Goal: Task Accomplishment & Management: Complete application form

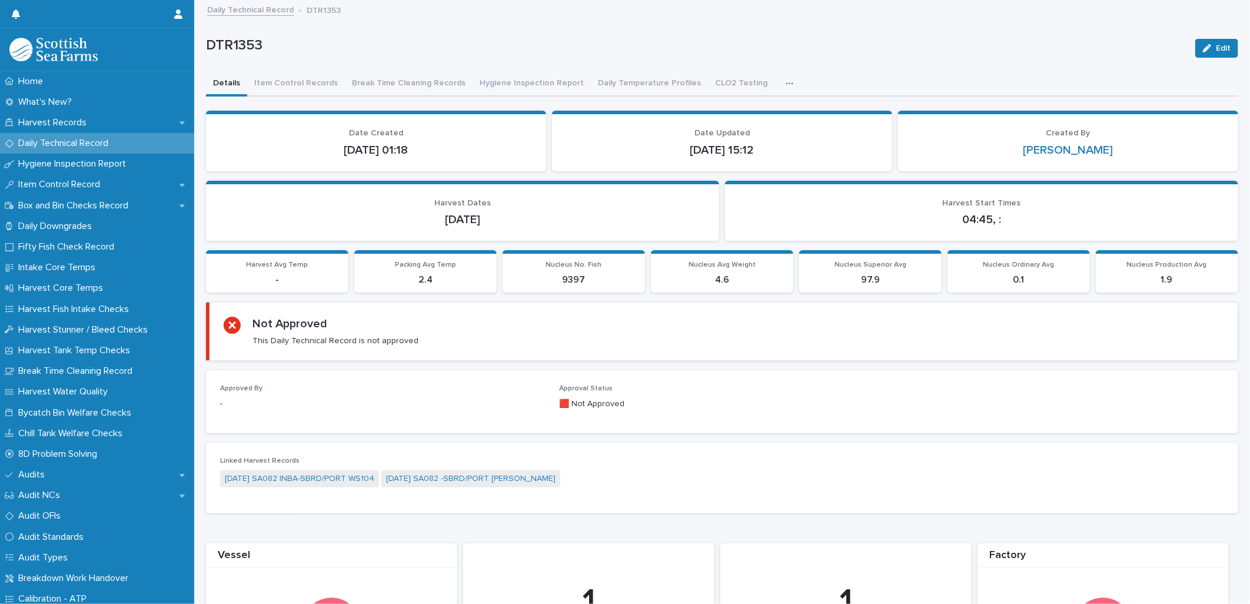
click at [102, 143] on p "Daily Technical Record" at bounding box center [66, 143] width 104 height 11
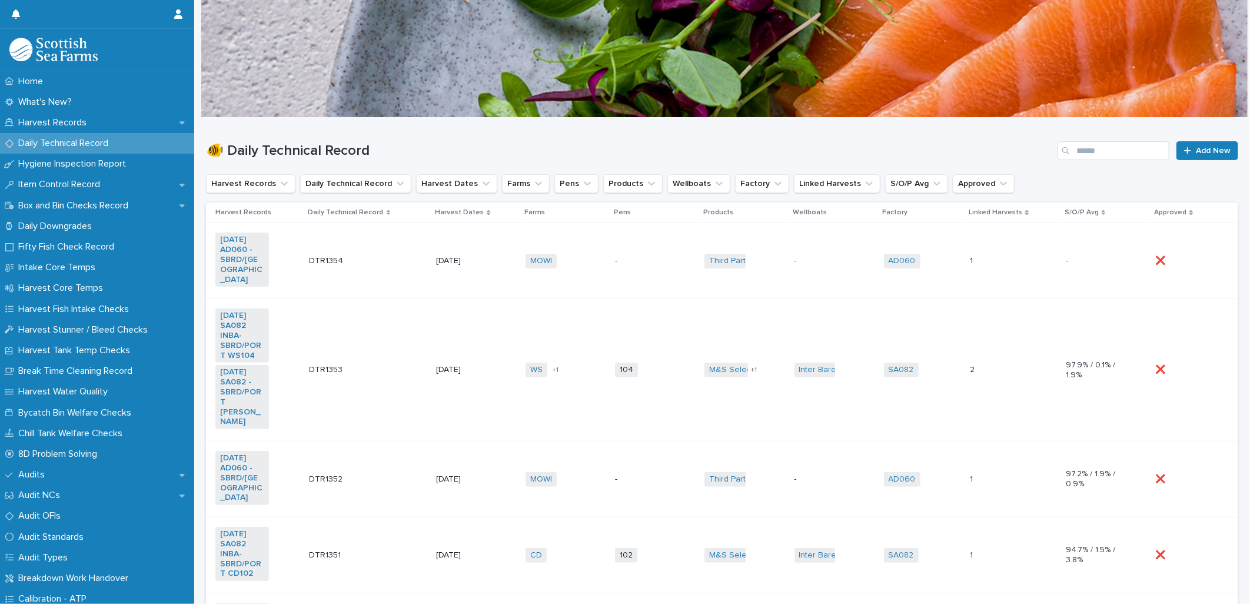
click at [568, 385] on td "[PERSON_NAME] + 1" at bounding box center [565, 370] width 89 height 142
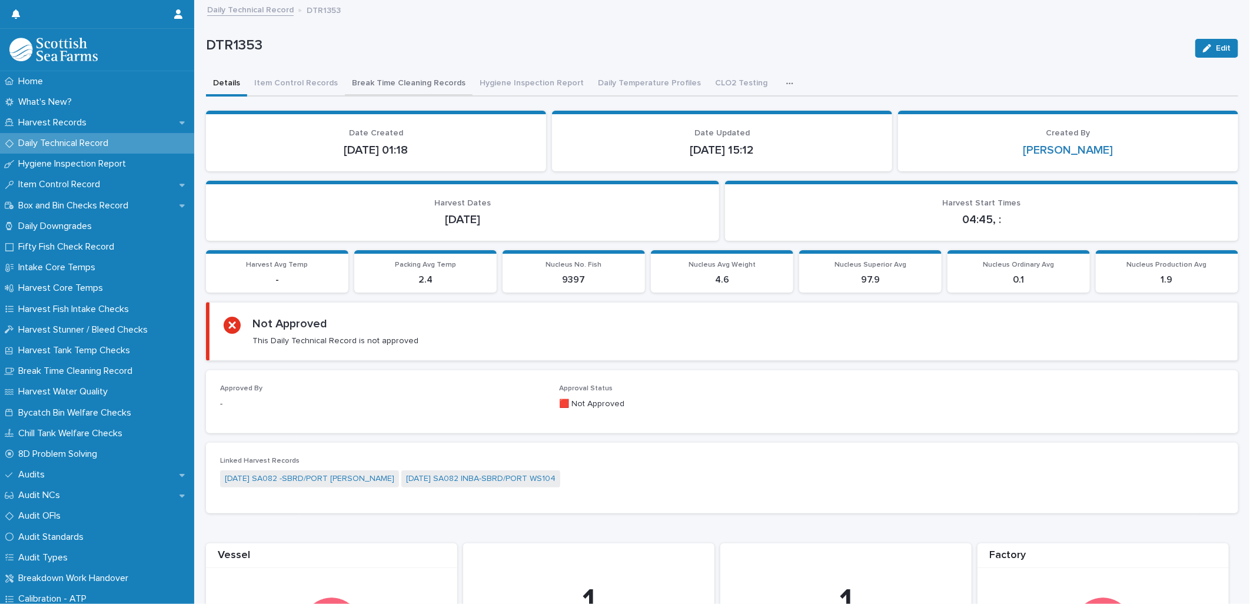
click at [404, 82] on button "Break Time Cleaning Records" at bounding box center [409, 84] width 128 height 25
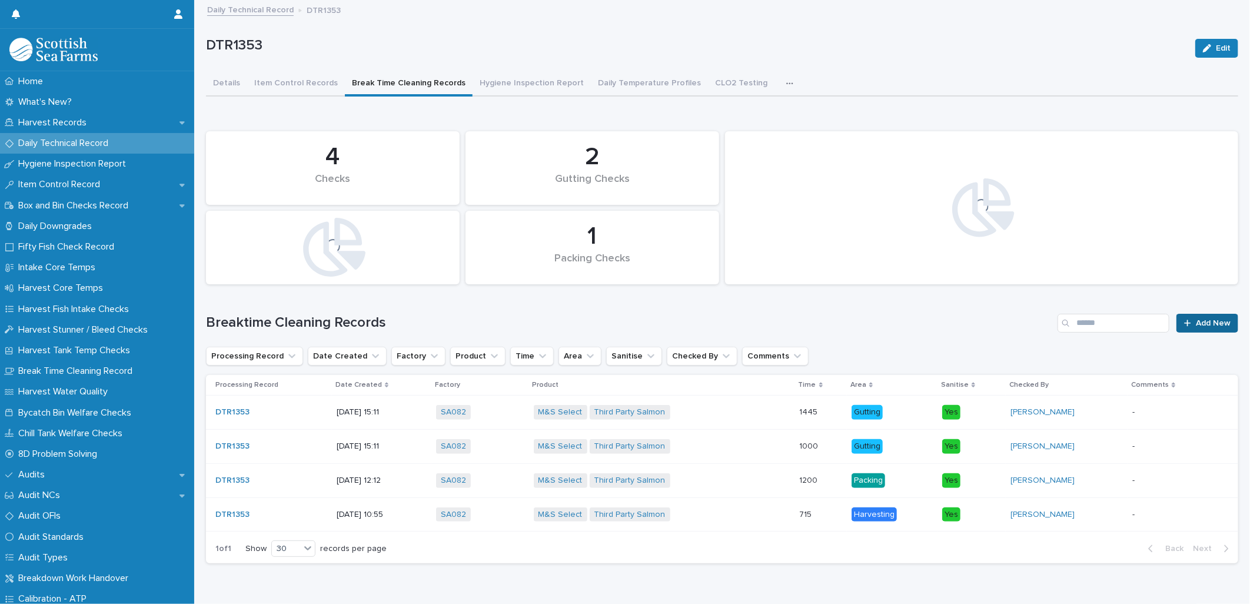
click at [1195, 322] on span "Add New" at bounding box center [1212, 323] width 35 height 8
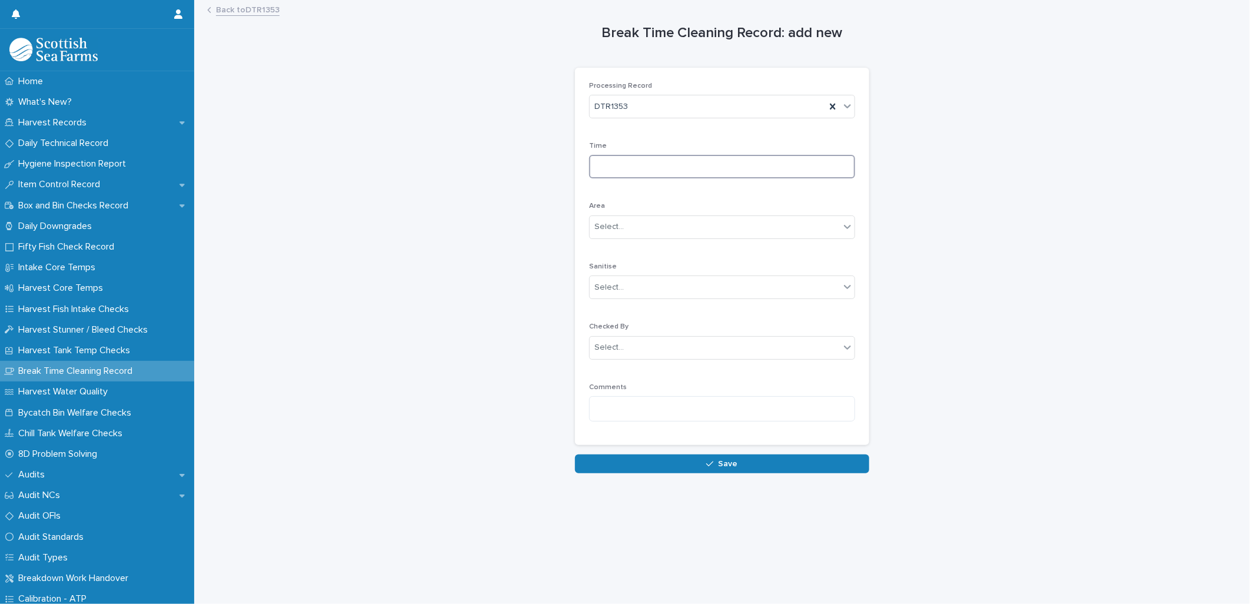
click at [590, 178] on input at bounding box center [722, 167] width 266 height 24
type input "****"
click at [602, 225] on div "Select..." at bounding box center [608, 227] width 29 height 12
click at [607, 291] on span "Packing" at bounding box center [606, 290] width 34 height 13
click at [604, 291] on div "Select..." at bounding box center [608, 287] width 29 height 12
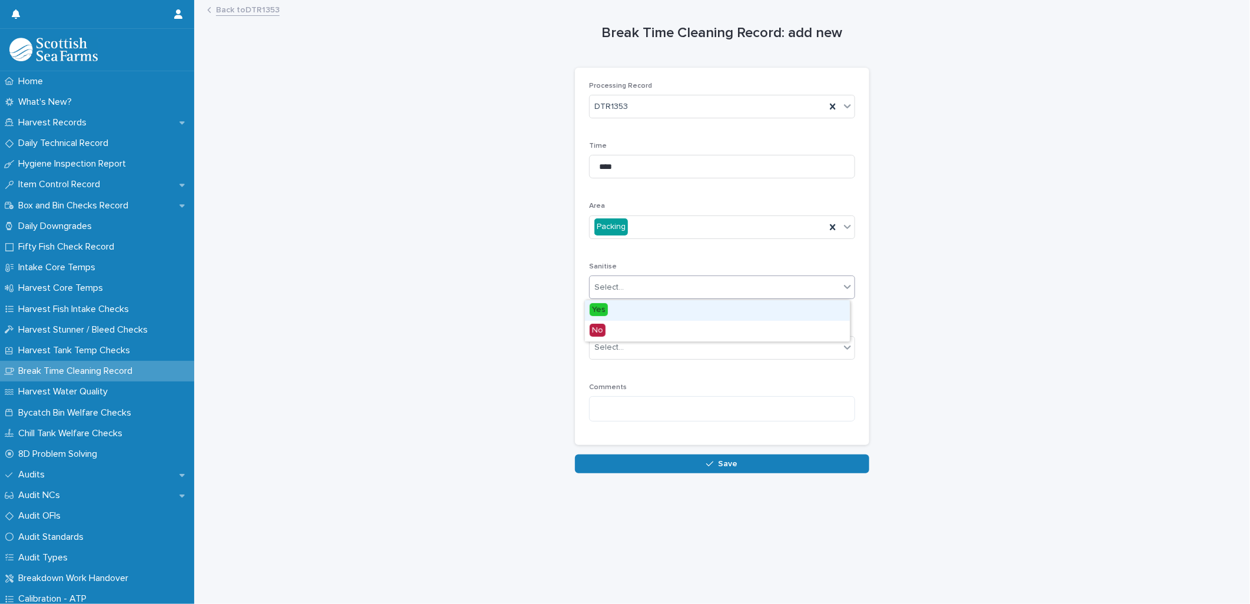
click at [604, 309] on span "Yes" at bounding box center [598, 309] width 18 height 13
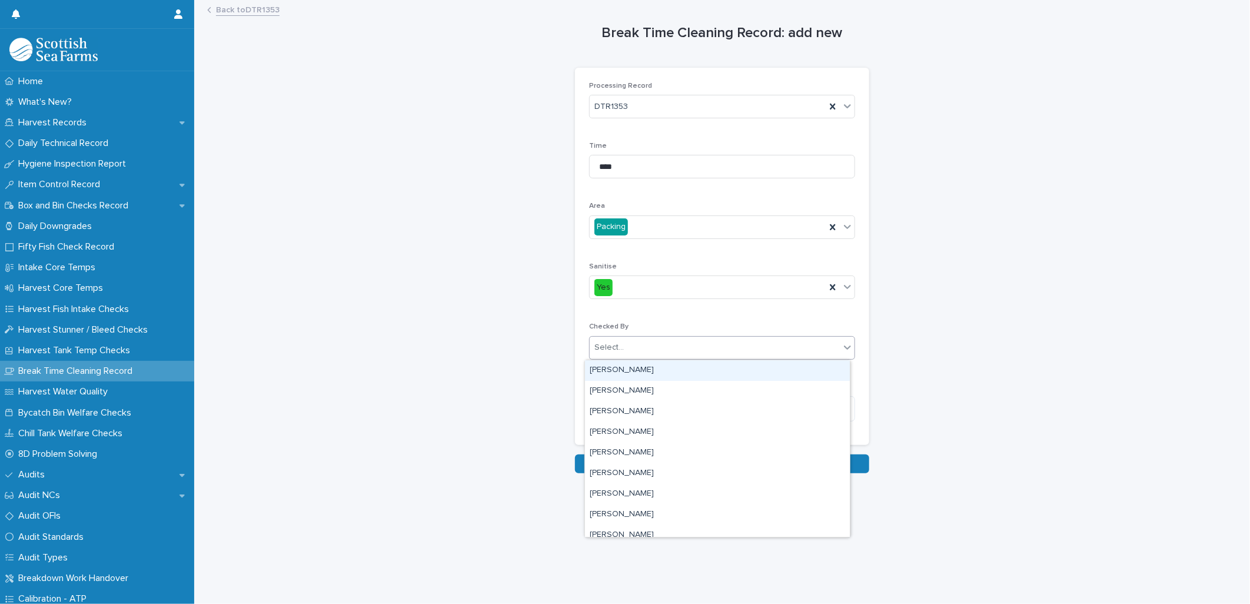
click at [601, 352] on div "Select..." at bounding box center [608, 347] width 29 height 12
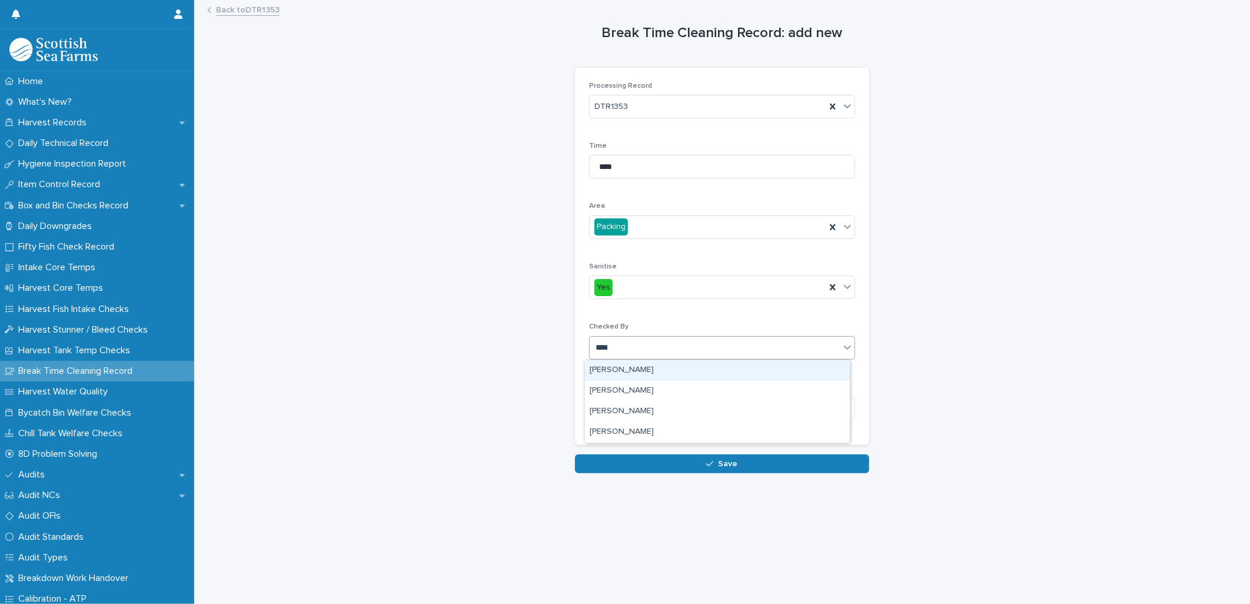
type input "*****"
click at [630, 371] on div "[PERSON_NAME]" at bounding box center [717, 370] width 265 height 21
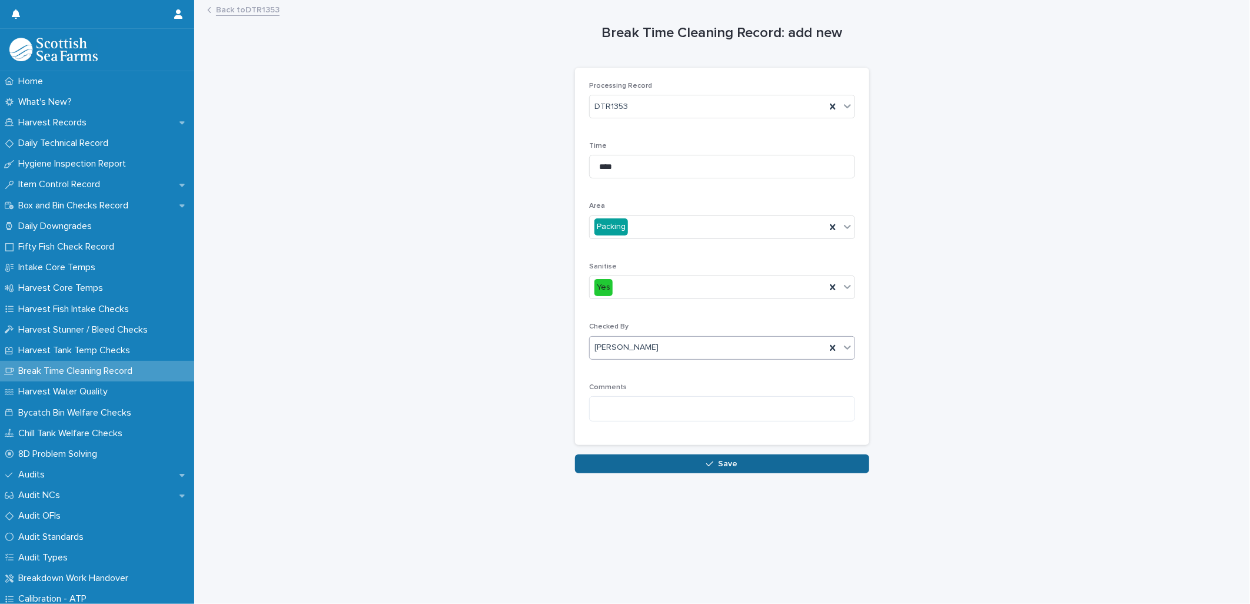
click at [660, 467] on button "Save" at bounding box center [722, 463] width 294 height 19
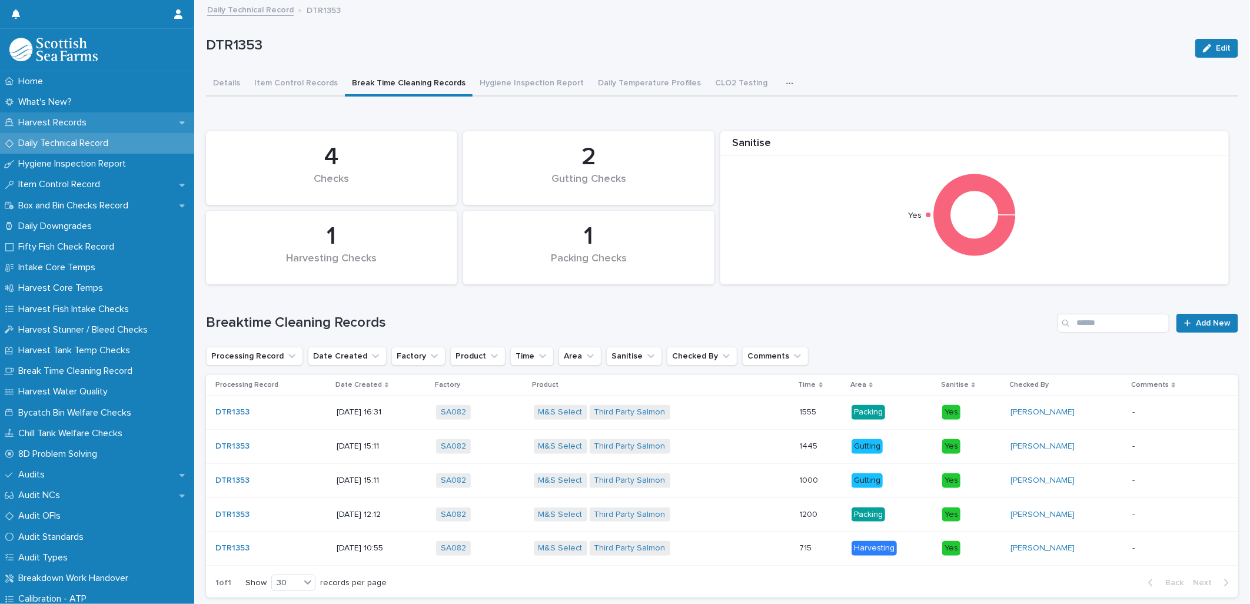
click at [69, 120] on p "Harvest Records" at bounding box center [55, 122] width 82 height 11
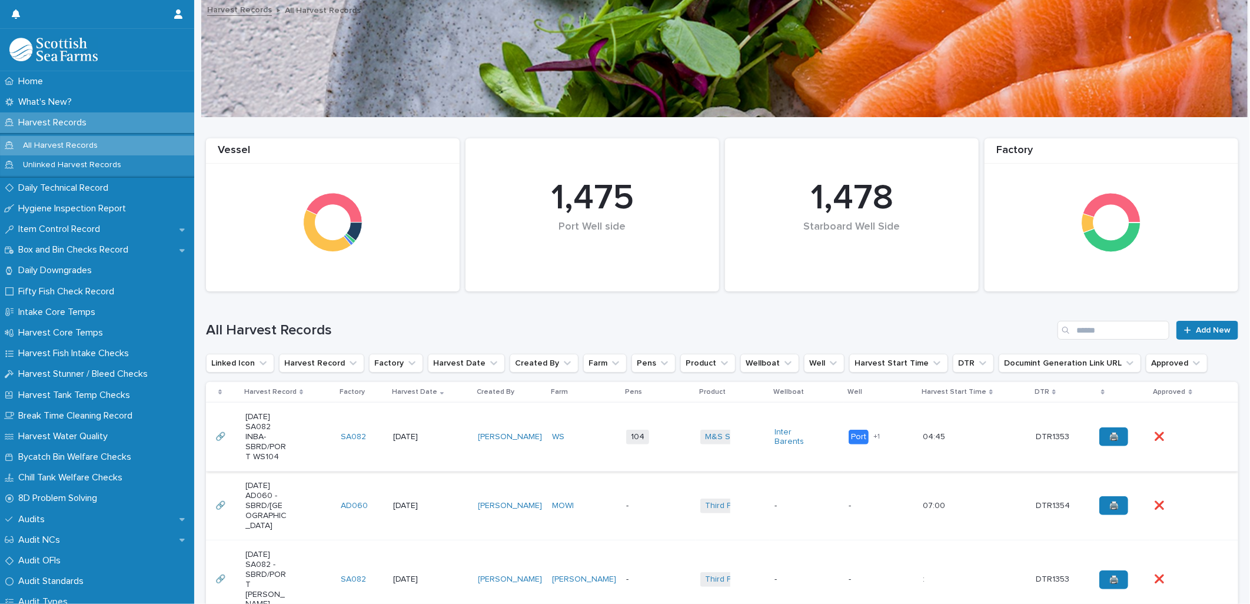
scroll to position [131, 0]
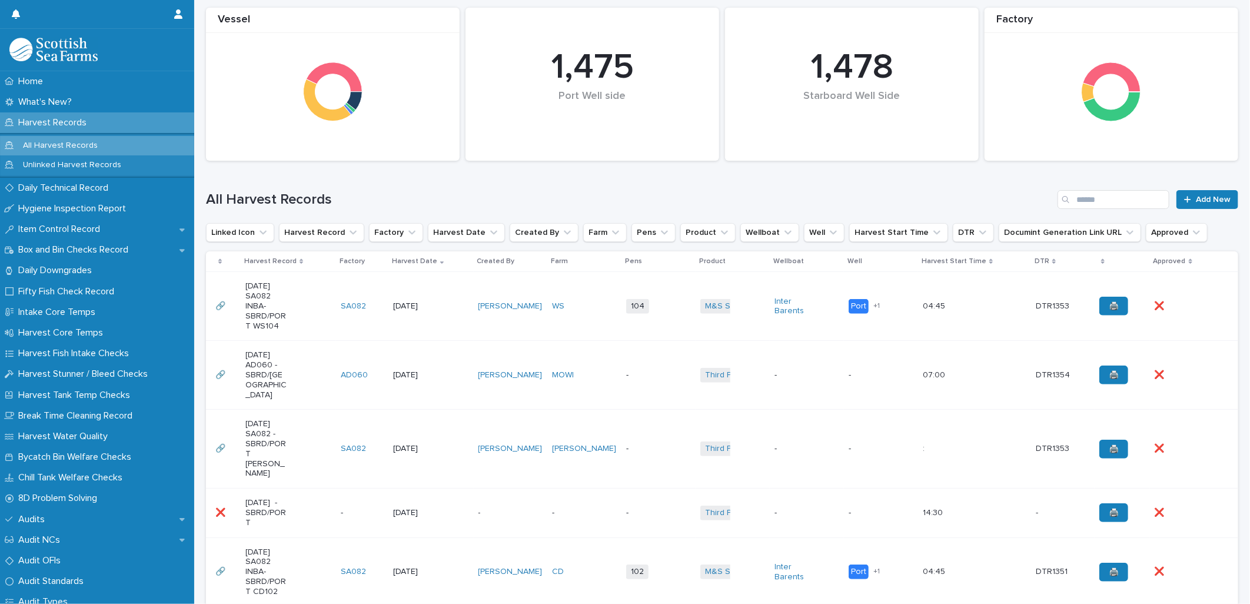
click at [621, 440] on td "-" at bounding box center [658, 448] width 74 height 79
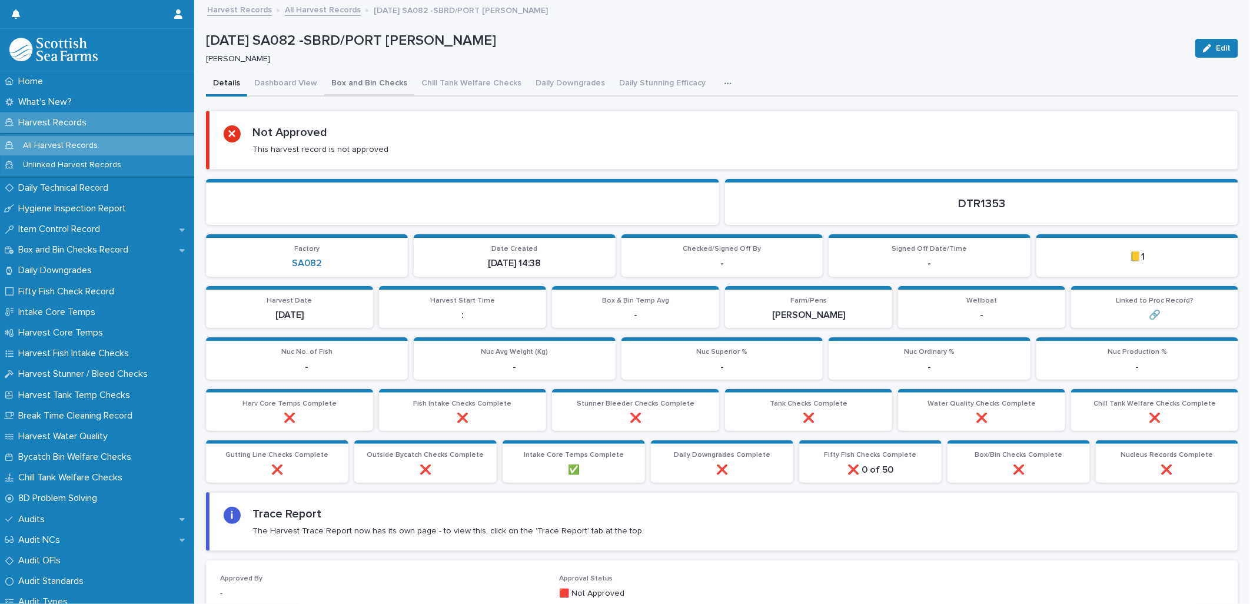
click at [361, 82] on button "Box and Bin Checks" at bounding box center [369, 84] width 90 height 25
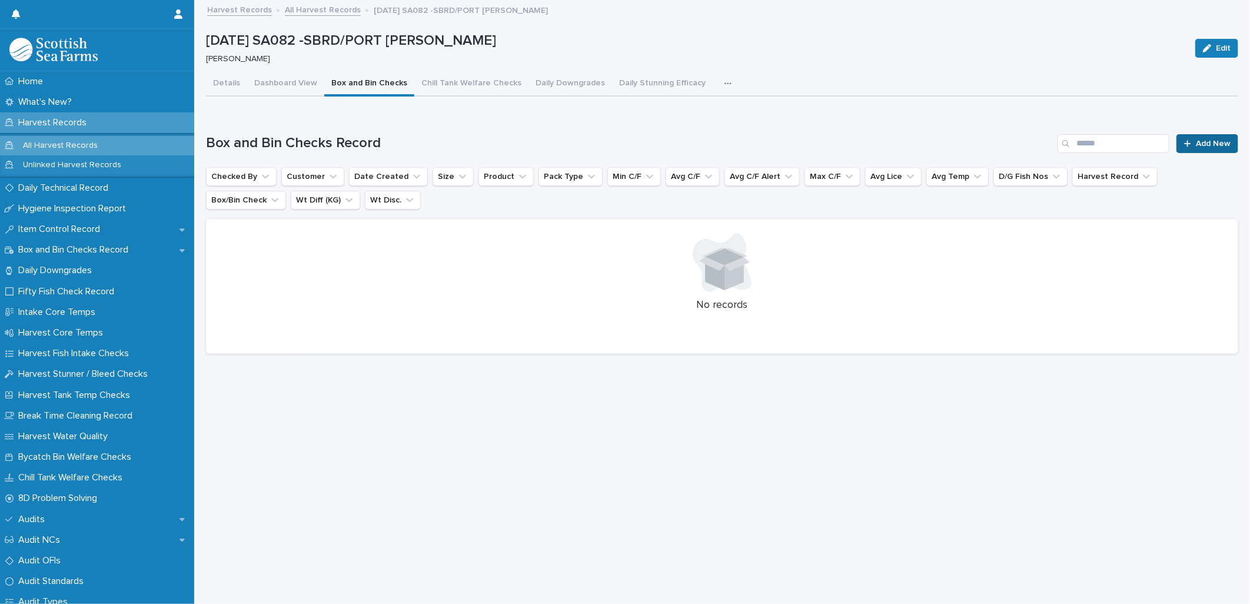
click at [1199, 144] on span "Add New" at bounding box center [1212, 143] width 35 height 8
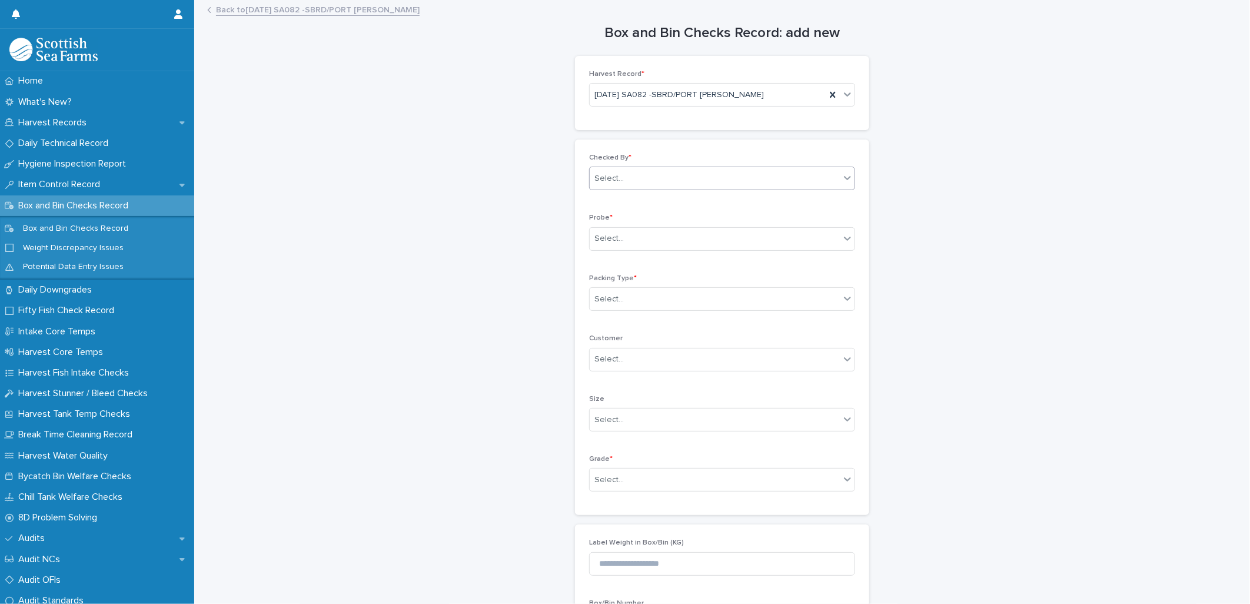
click at [602, 181] on div "Select..." at bounding box center [608, 178] width 29 height 12
type input "*****"
click at [603, 234] on div "Select..." at bounding box center [608, 238] width 29 height 12
click at [613, 298] on div "LERW-A" at bounding box center [717, 302] width 265 height 21
click at [606, 309] on div "Select..." at bounding box center [722, 299] width 266 height 24
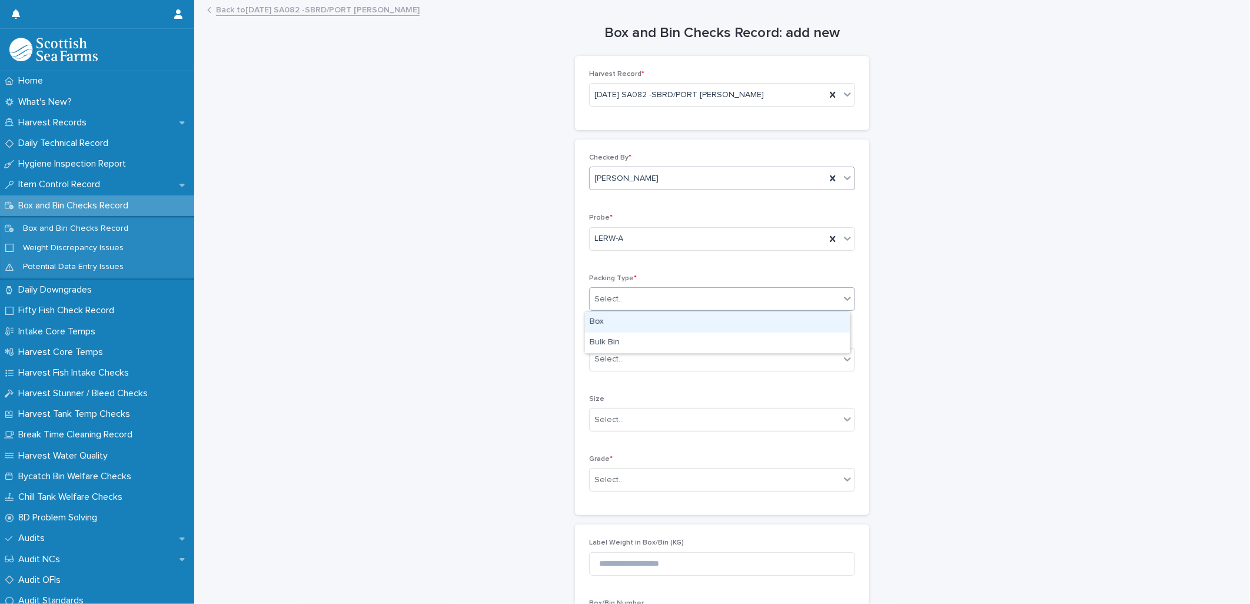
drag, startPoint x: 605, startPoint y: 325, endPoint x: 612, endPoint y: 332, distance: 10.8
click at [605, 324] on div "Box" at bounding box center [717, 322] width 265 height 21
click at [601, 479] on div "Select..." at bounding box center [608, 480] width 29 height 12
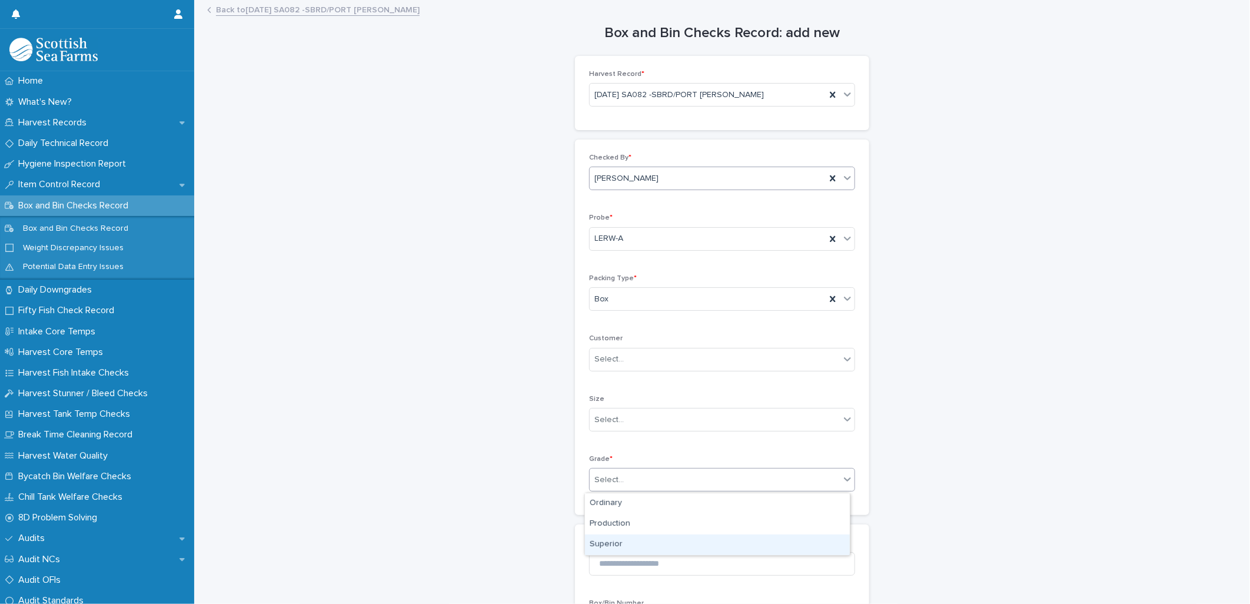
click at [614, 546] on div "Superior" at bounding box center [717, 544] width 265 height 21
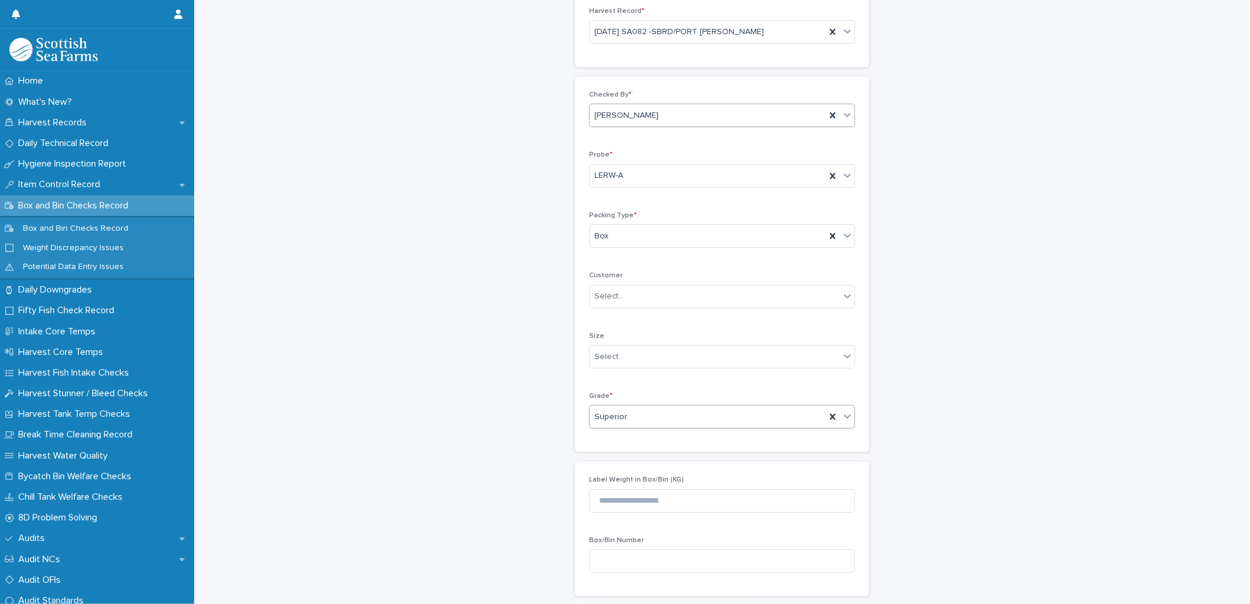
scroll to position [277, 0]
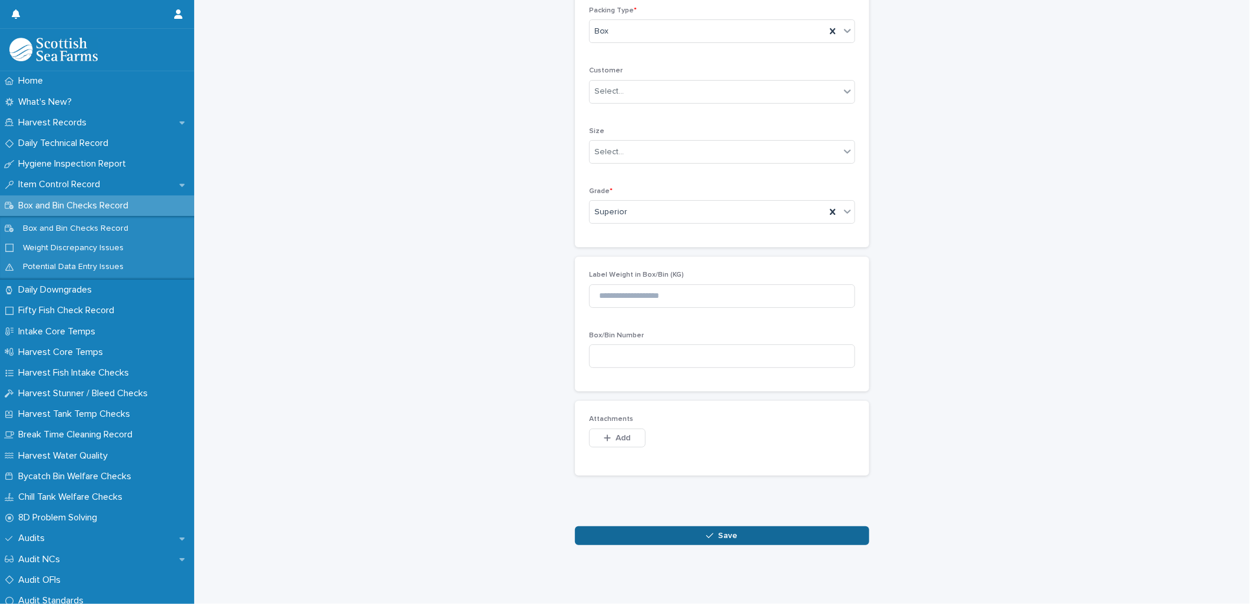
click at [661, 526] on button "Save" at bounding box center [722, 535] width 294 height 19
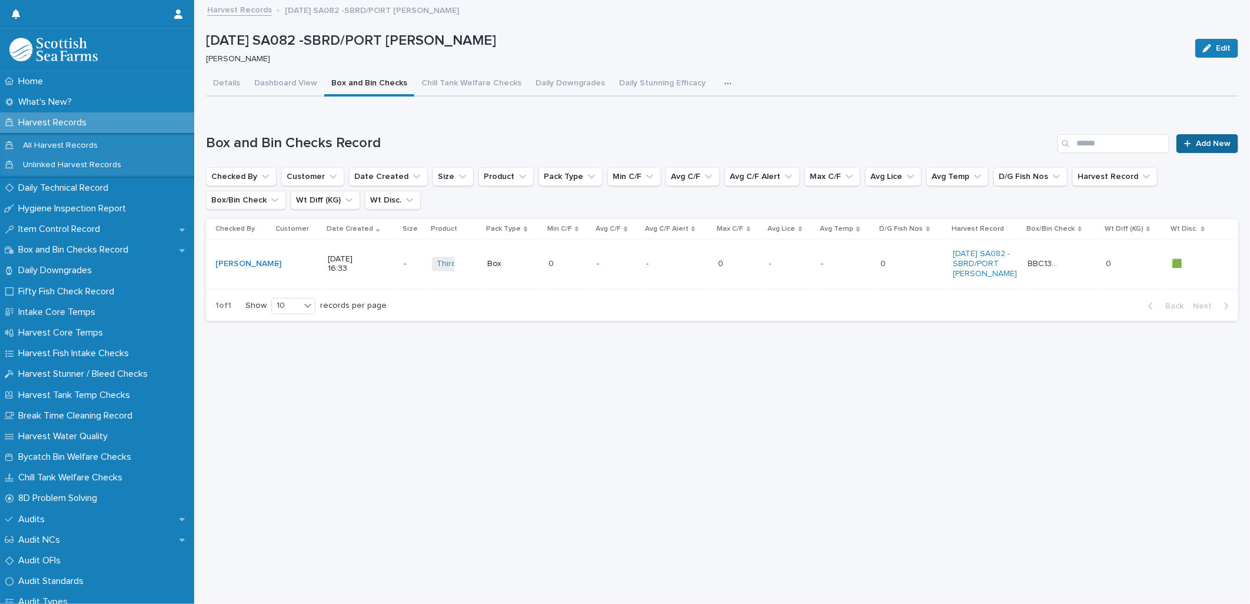
click at [1200, 146] on span "Add New" at bounding box center [1212, 143] width 35 height 8
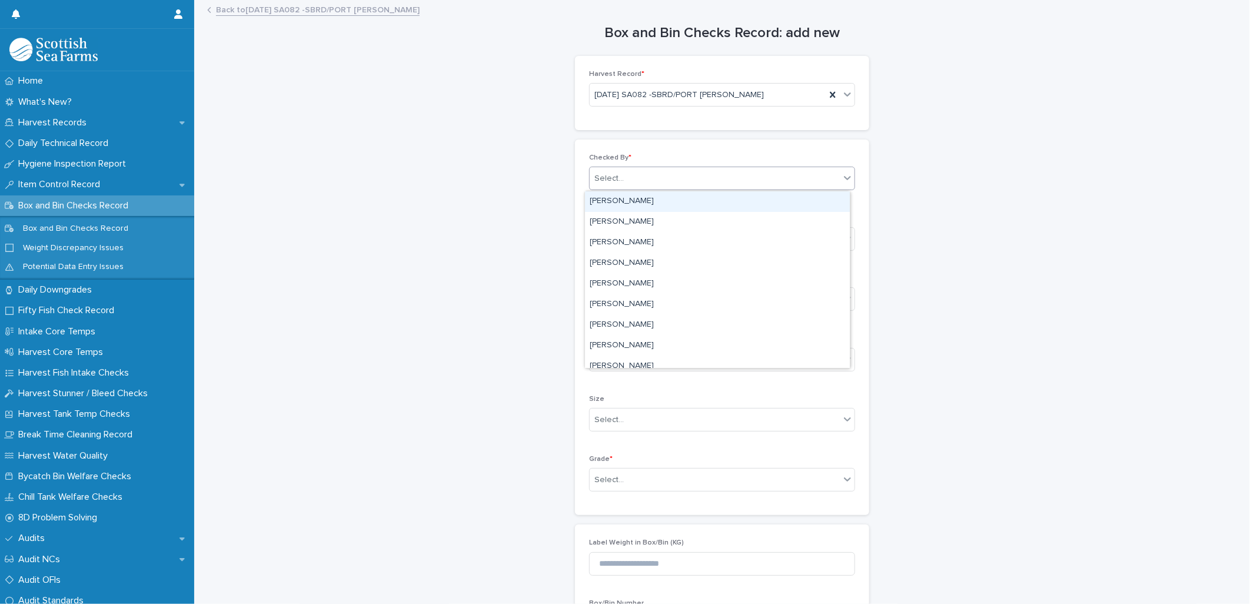
click at [648, 181] on div "Select..." at bounding box center [714, 178] width 250 height 19
type input "*****"
click at [628, 206] on div "[PERSON_NAME]" at bounding box center [717, 201] width 265 height 21
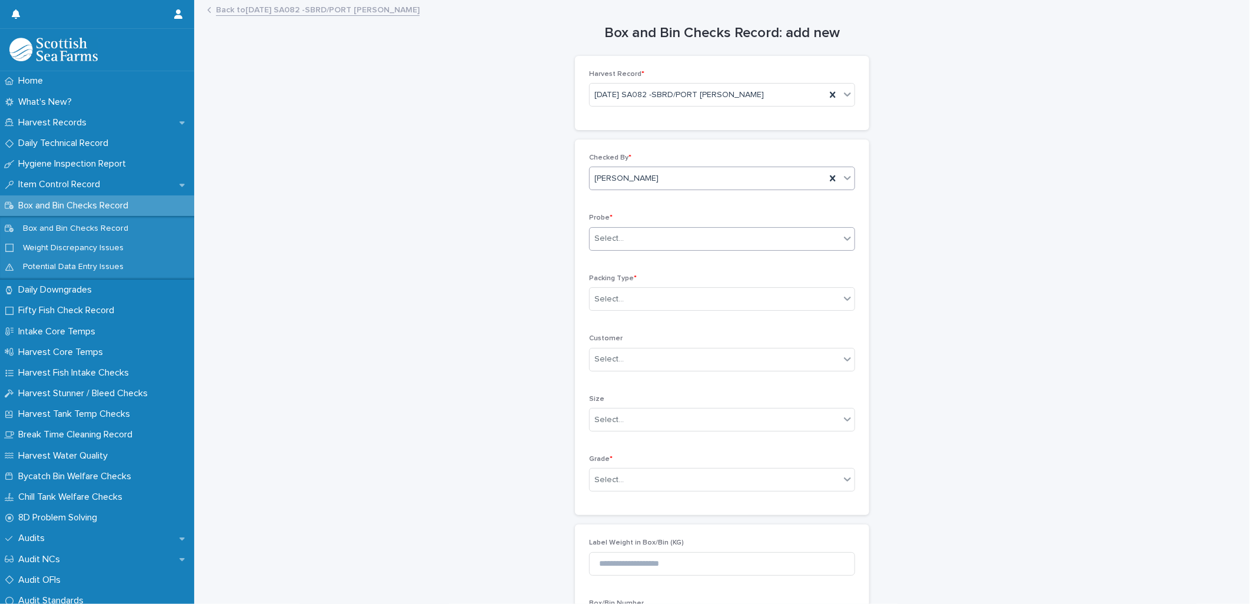
click at [614, 244] on div "Select..." at bounding box center [608, 238] width 29 height 12
click at [620, 300] on div "LERW-A" at bounding box center [717, 302] width 265 height 21
click at [612, 300] on div "Select..." at bounding box center [608, 299] width 29 height 12
click at [610, 325] on div "Box" at bounding box center [717, 322] width 265 height 21
click at [605, 479] on div "Select..." at bounding box center [608, 480] width 29 height 12
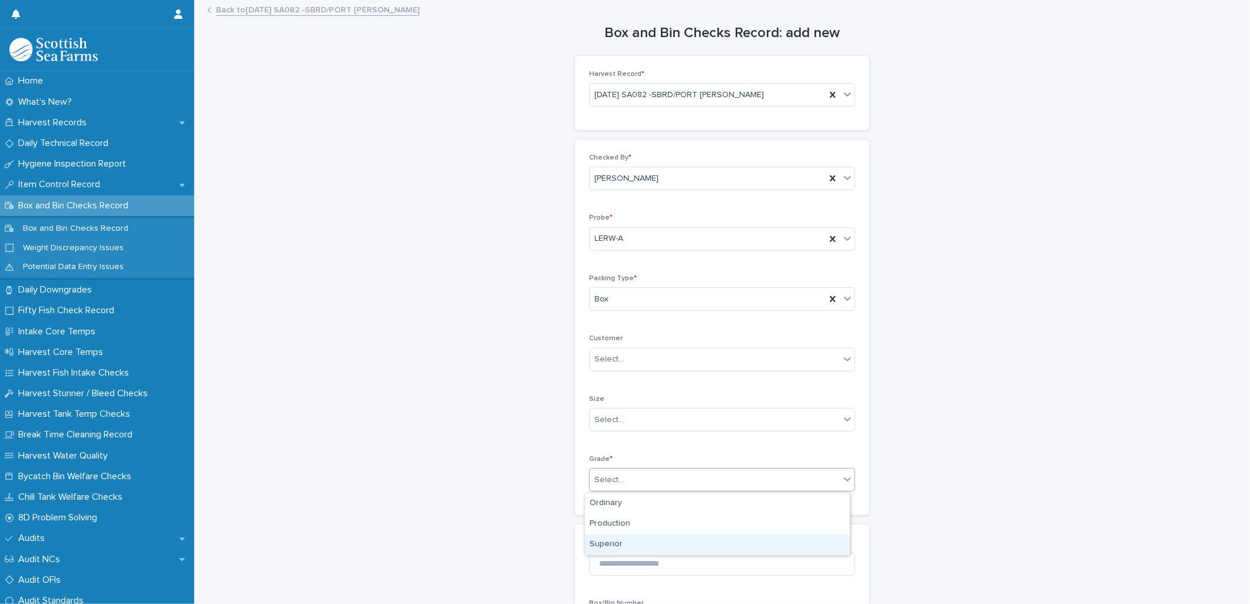
click at [614, 544] on div "Superior" at bounding box center [717, 544] width 265 height 21
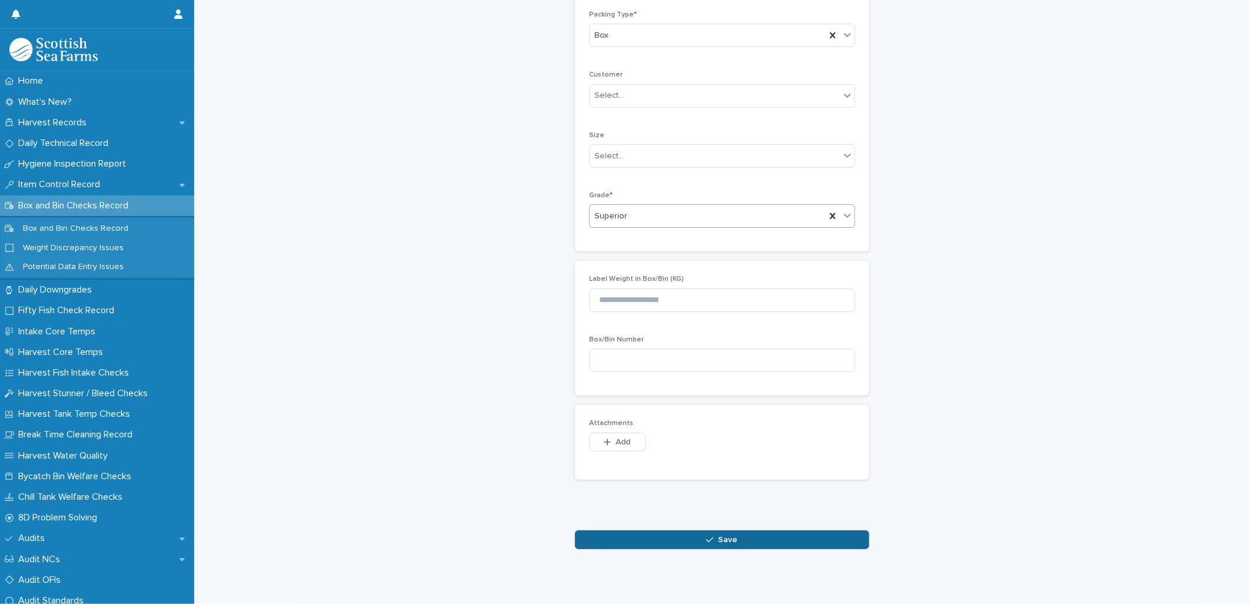
scroll to position [277, 0]
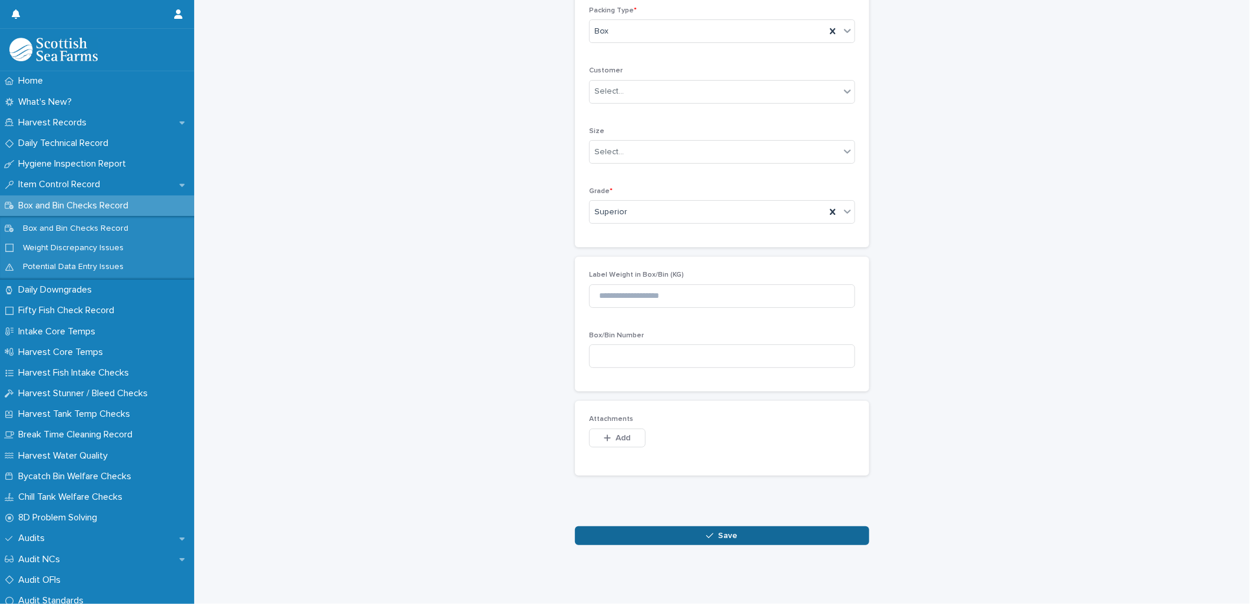
click at [621, 526] on button "Save" at bounding box center [722, 535] width 294 height 19
